Goal: Task Accomplishment & Management: Manage account settings

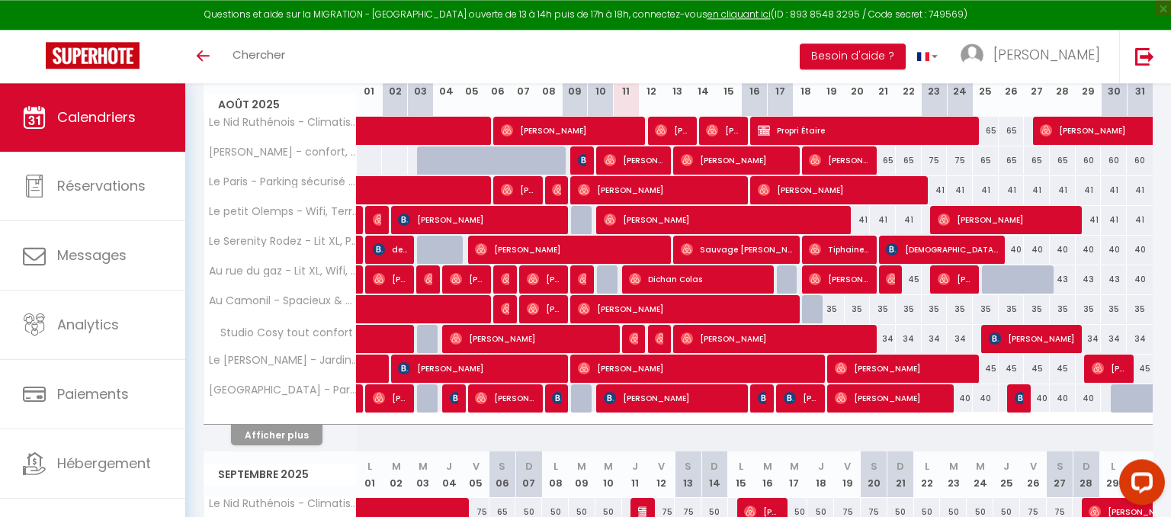
scroll to position [234, 0]
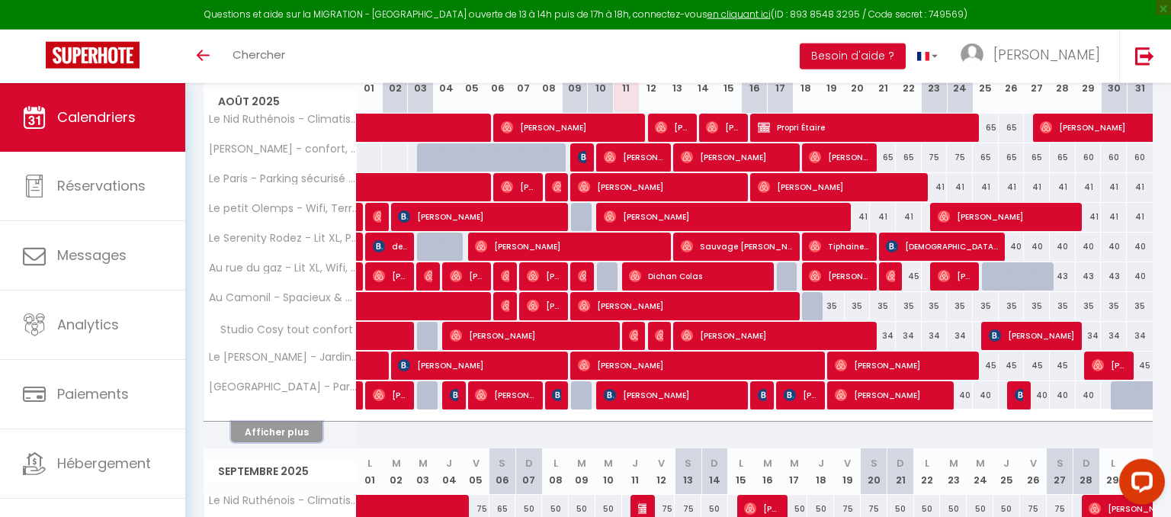
click at [274, 433] on button "Afficher plus" at bounding box center [276, 432] width 91 height 21
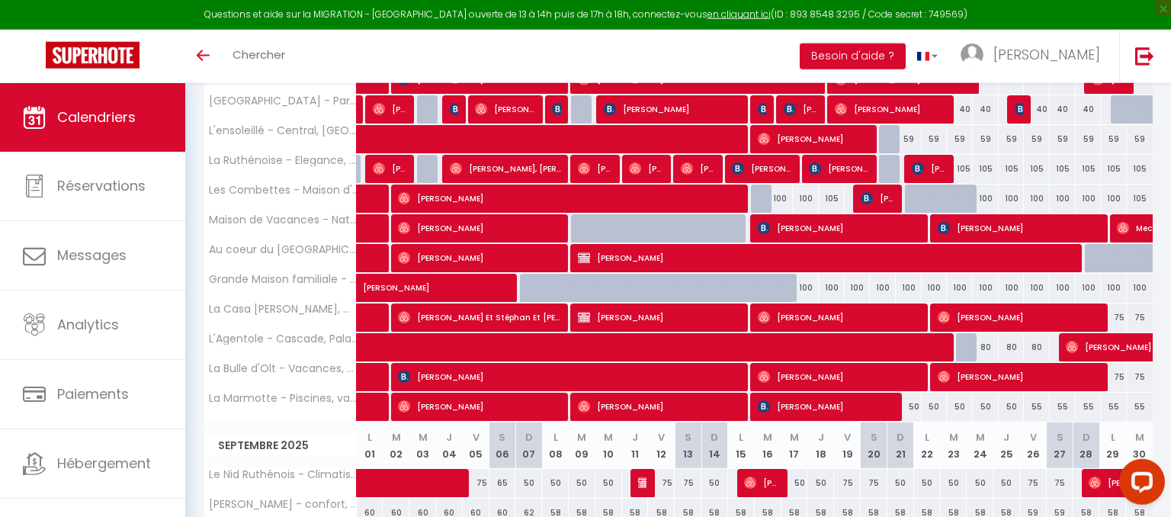
scroll to position [540, 0]
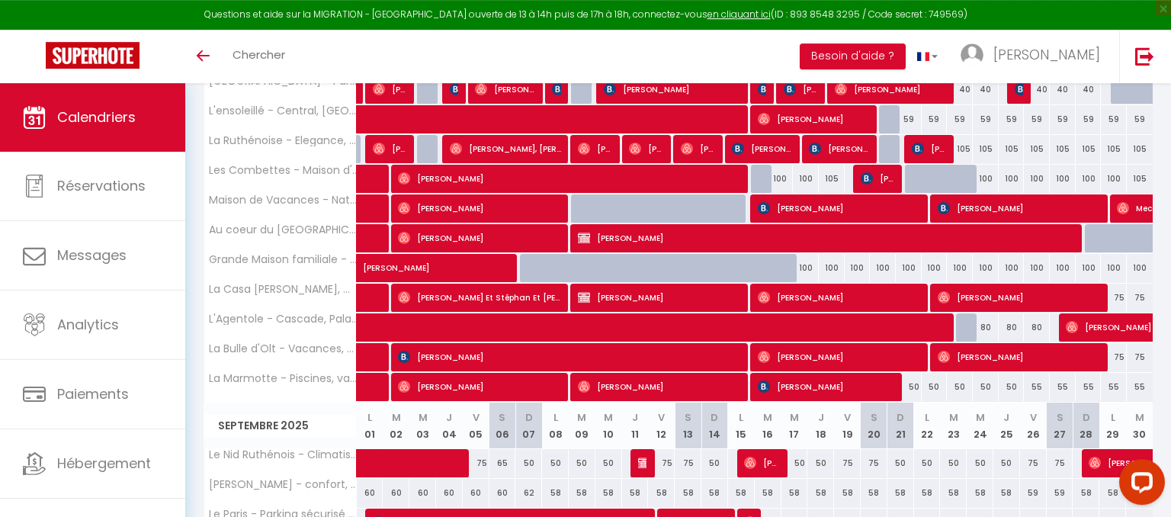
click at [988, 292] on span "[PERSON_NAME]" at bounding box center [1020, 297] width 164 height 29
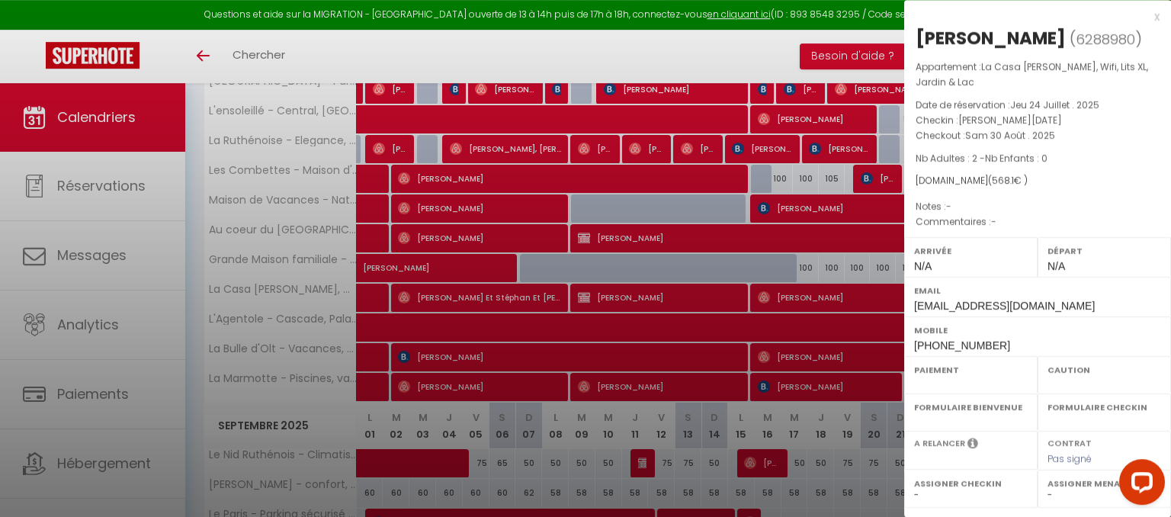
select select "OK"
select select "0"
select select "1"
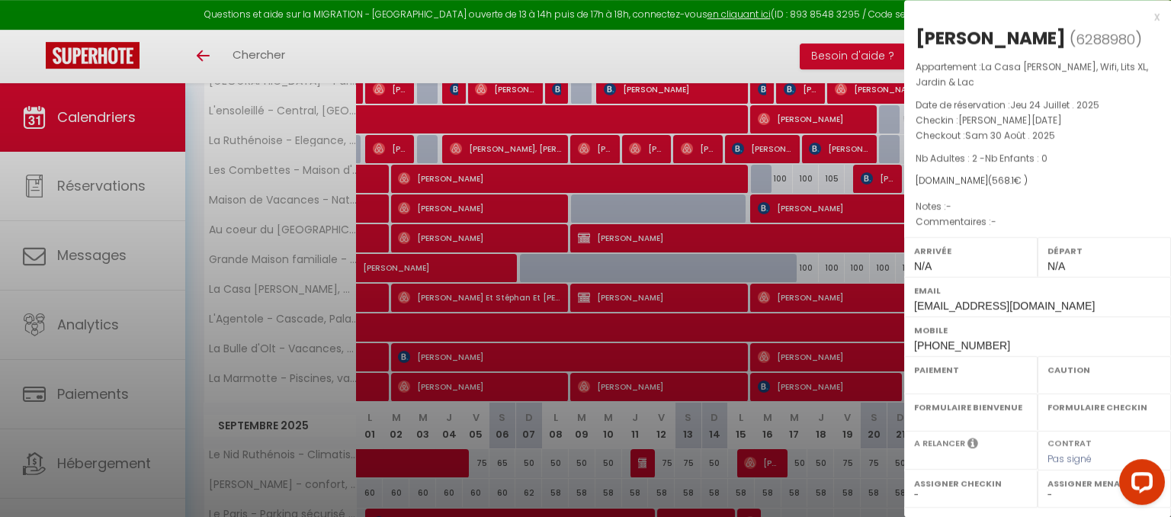
select select
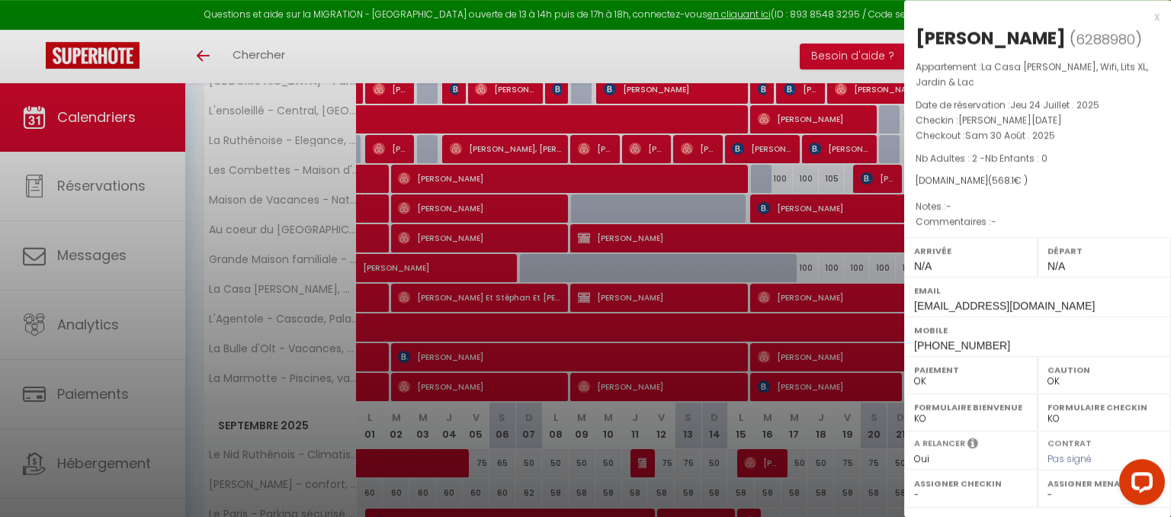
click at [1155, 18] on div "x" at bounding box center [1031, 17] width 255 height 18
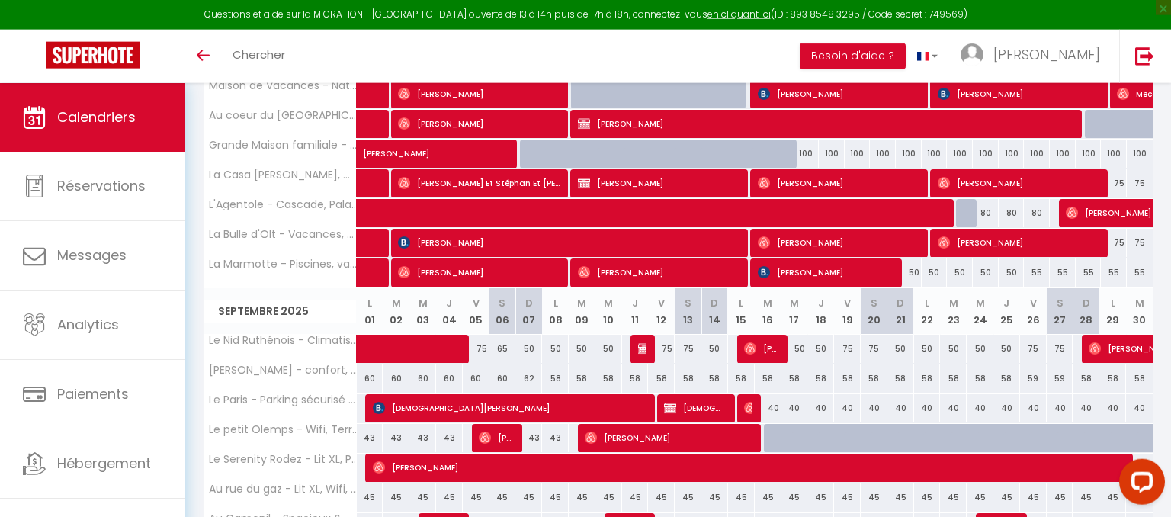
scroll to position [657, 0]
